Goal: Navigation & Orientation: Find specific page/section

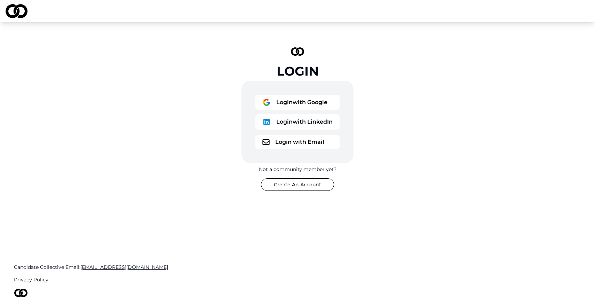
click at [321, 139] on button "Login with Email" at bounding box center [298, 142] width 84 height 14
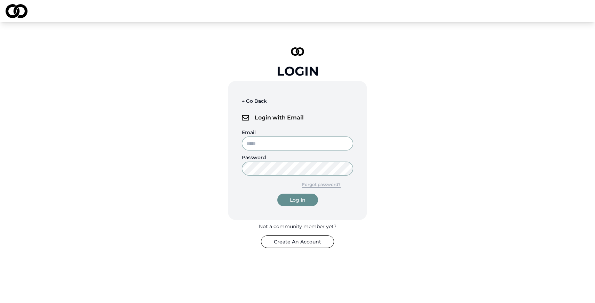
type input "**********"
click at [297, 143] on input "**********" at bounding box center [297, 143] width 111 height 14
click at [299, 199] on div "Log In" at bounding box center [298, 199] width 16 height 7
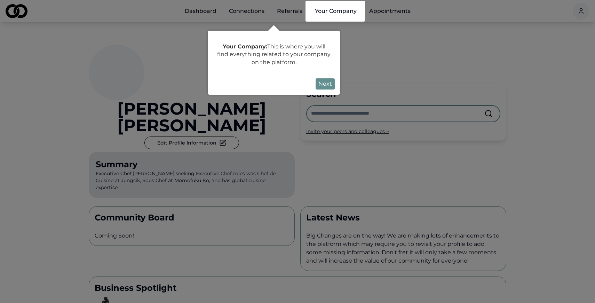
click at [331, 80] on button "Next" at bounding box center [325, 83] width 19 height 11
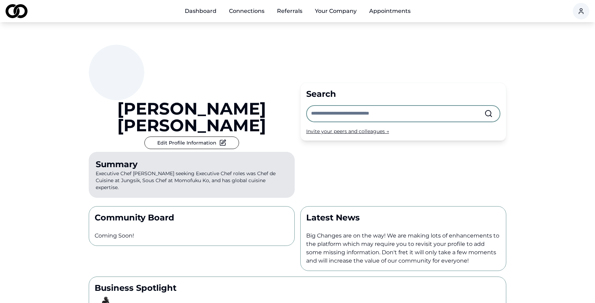
click at [244, 16] on link "Connections" at bounding box center [247, 11] width 47 height 14
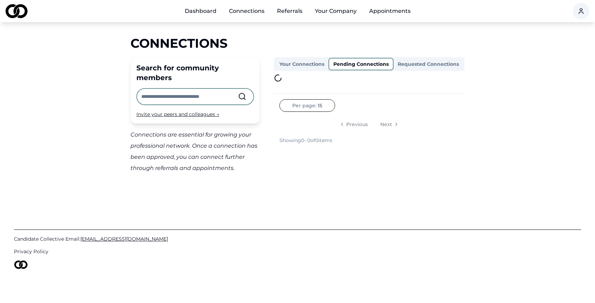
click at [366, 65] on button "Pending Connections" at bounding box center [361, 64] width 65 height 13
click at [436, 64] on button "Requested Connections" at bounding box center [429, 63] width 70 height 11
click at [379, 68] on button "Pending Connections" at bounding box center [361, 64] width 65 height 13
click at [201, 13] on link "Dashboard" at bounding box center [200, 11] width 43 height 14
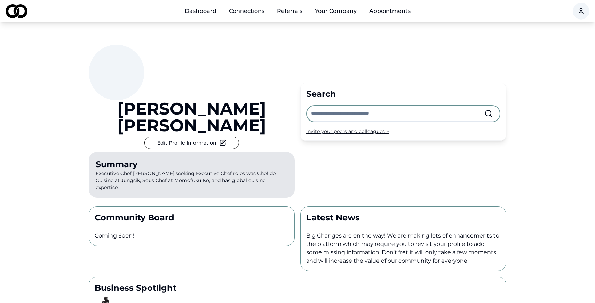
click at [246, 10] on link "Connections" at bounding box center [247, 11] width 47 height 14
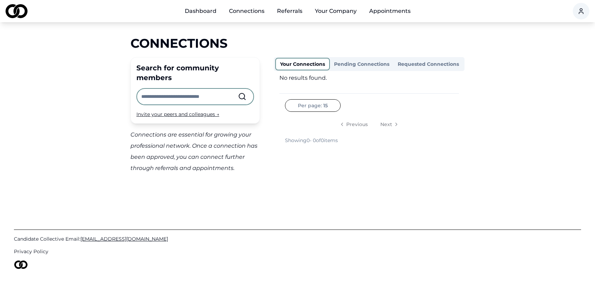
click at [209, 11] on link "Dashboard" at bounding box center [200, 11] width 43 height 14
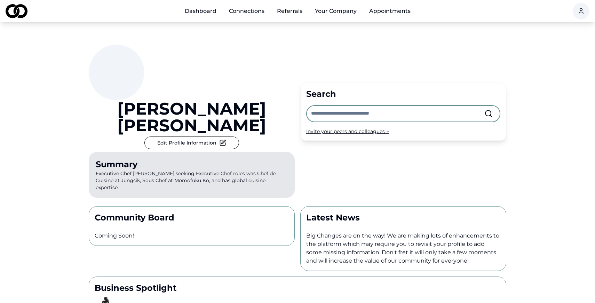
click at [254, 13] on link "Connections" at bounding box center [247, 11] width 47 height 14
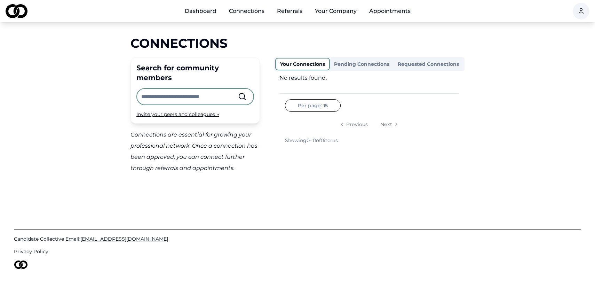
click at [293, 13] on link "Referrals" at bounding box center [290, 11] width 37 height 14
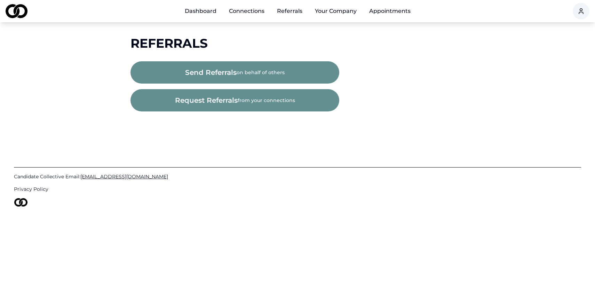
click at [332, 16] on button "Your Company" at bounding box center [336, 11] width 53 height 14
click at [339, 7] on button "Your Company" at bounding box center [336, 11] width 53 height 14
click at [337, 11] on button "Your Company" at bounding box center [336, 11] width 53 height 14
click at [337, 17] on button "Your Company" at bounding box center [336, 11] width 53 height 14
click at [384, 12] on link "Appointments" at bounding box center [390, 11] width 53 height 14
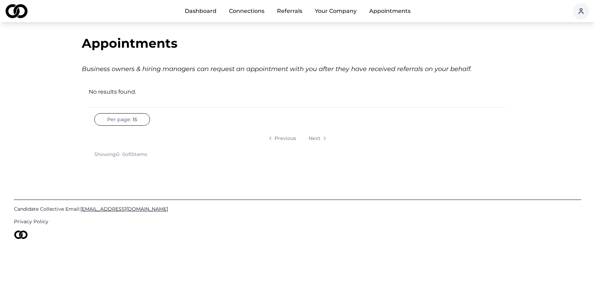
click at [346, 12] on button "Your Company" at bounding box center [336, 11] width 53 height 14
click at [213, 10] on link "Dashboard" at bounding box center [200, 11] width 43 height 14
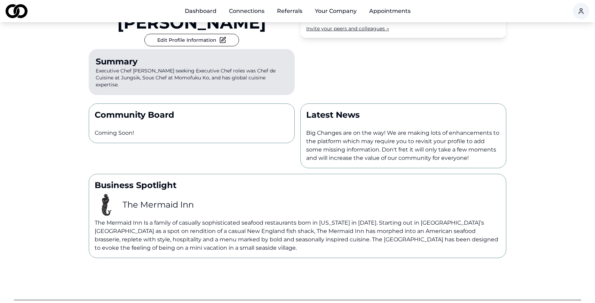
scroll to position [156, 0]
